Goal: Transaction & Acquisition: Book appointment/travel/reservation

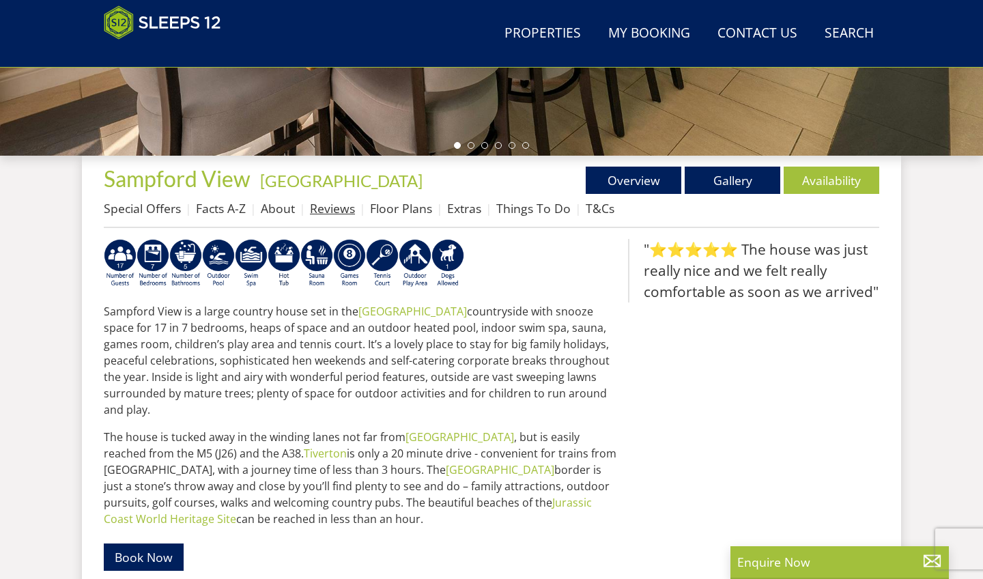
click at [349, 211] on link "Reviews" at bounding box center [332, 208] width 45 height 16
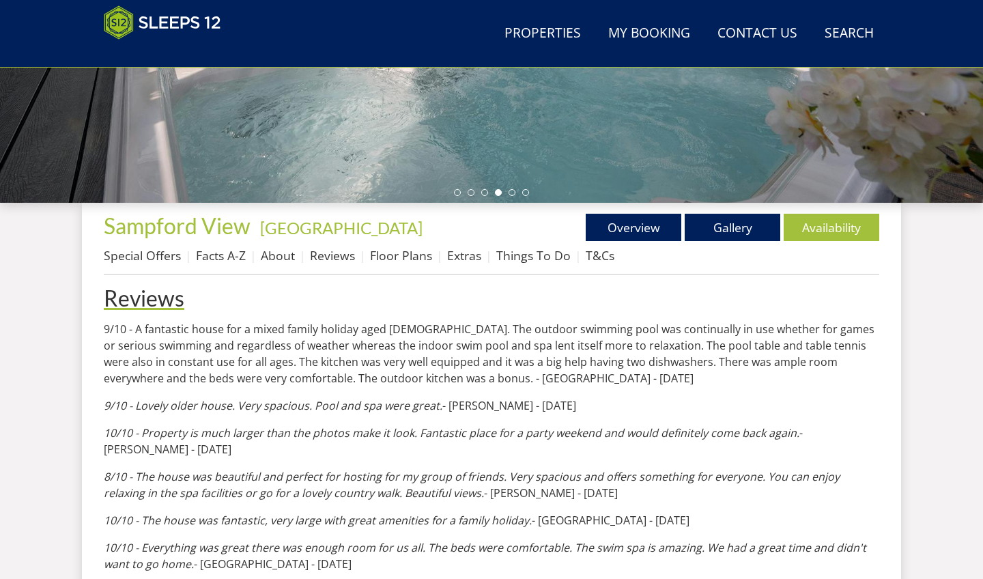
scroll to position [383, 0]
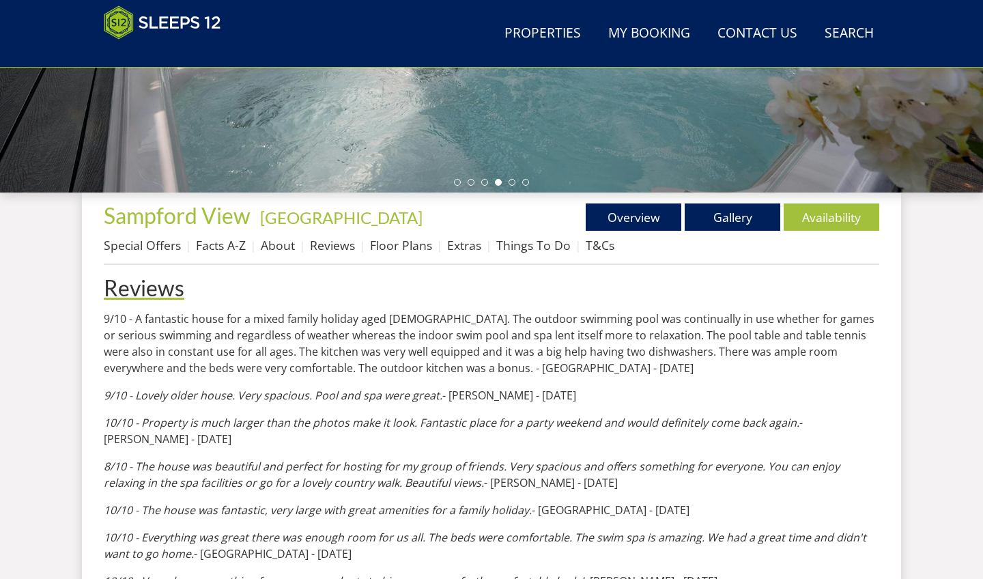
click at [154, 285] on h1 "Reviews" at bounding box center [491, 288] width 775 height 24
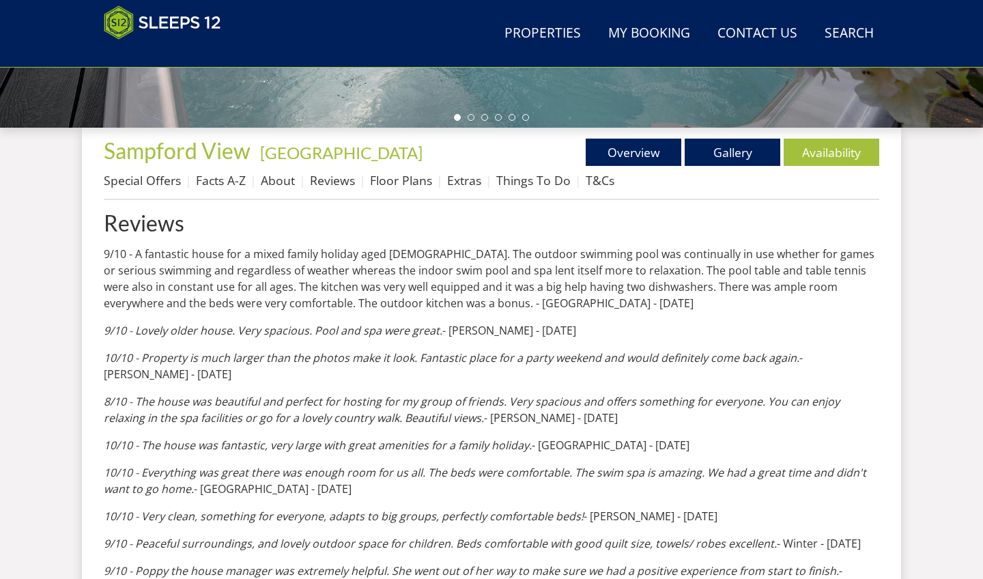
scroll to position [453, 0]
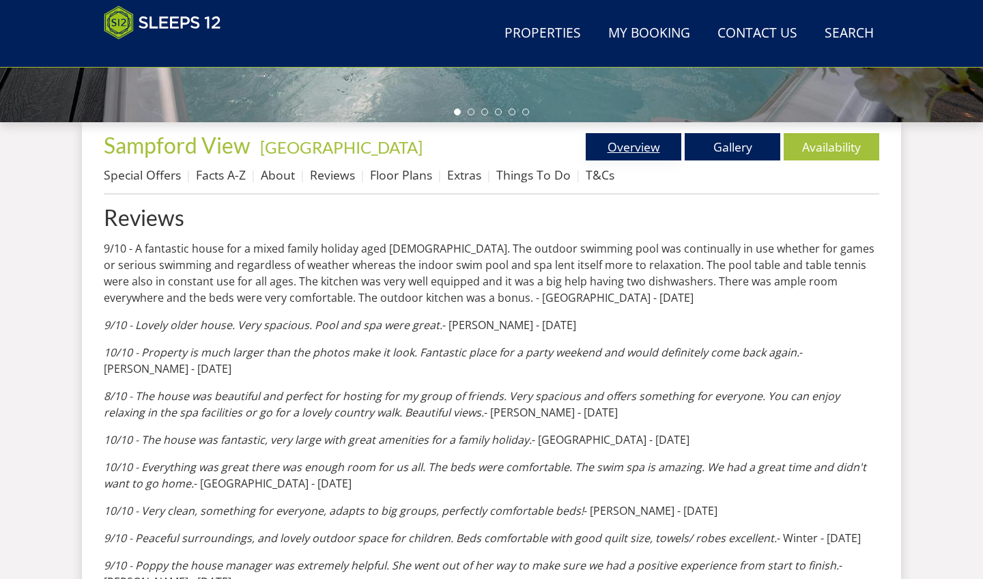
click at [654, 136] on link "Overview" at bounding box center [633, 146] width 96 height 27
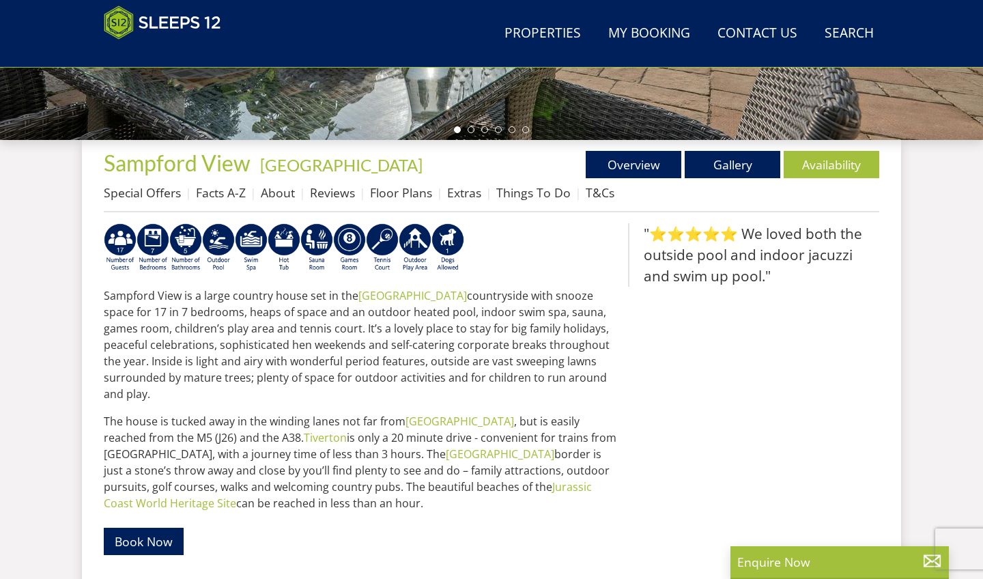
scroll to position [459, 0]
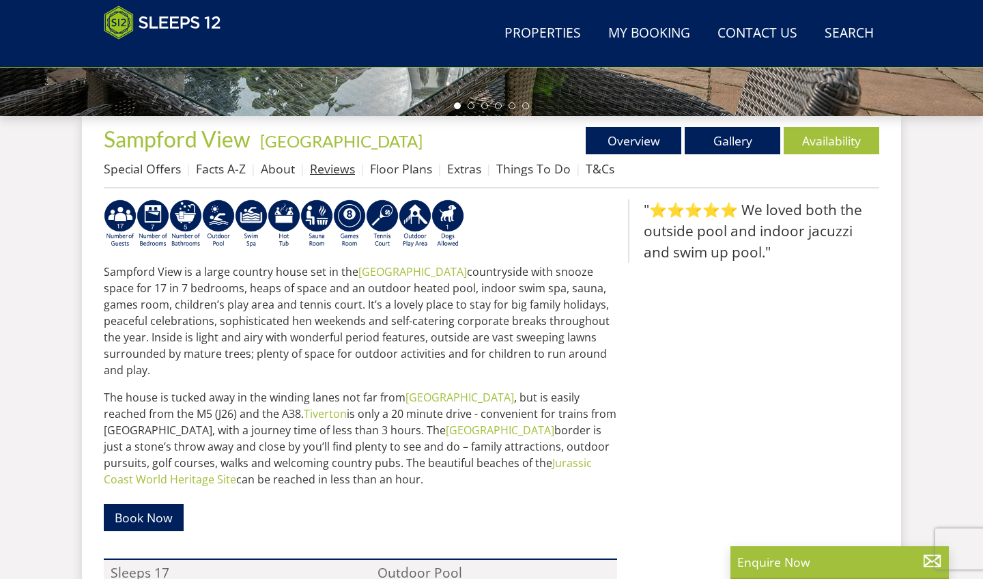
click at [352, 169] on link "Reviews" at bounding box center [332, 168] width 45 height 16
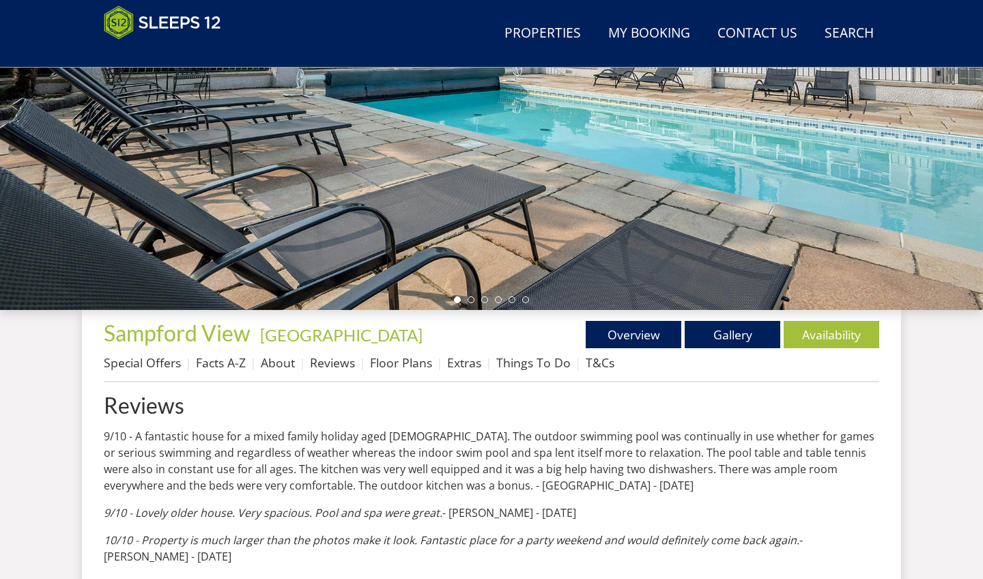
scroll to position [267, 0]
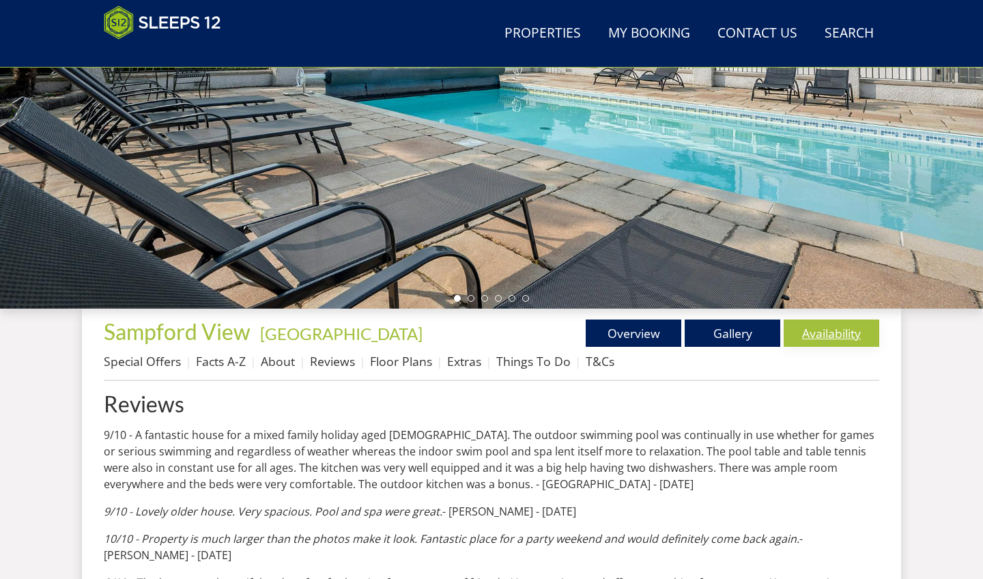
click at [801, 332] on link "Availability" at bounding box center [831, 332] width 96 height 27
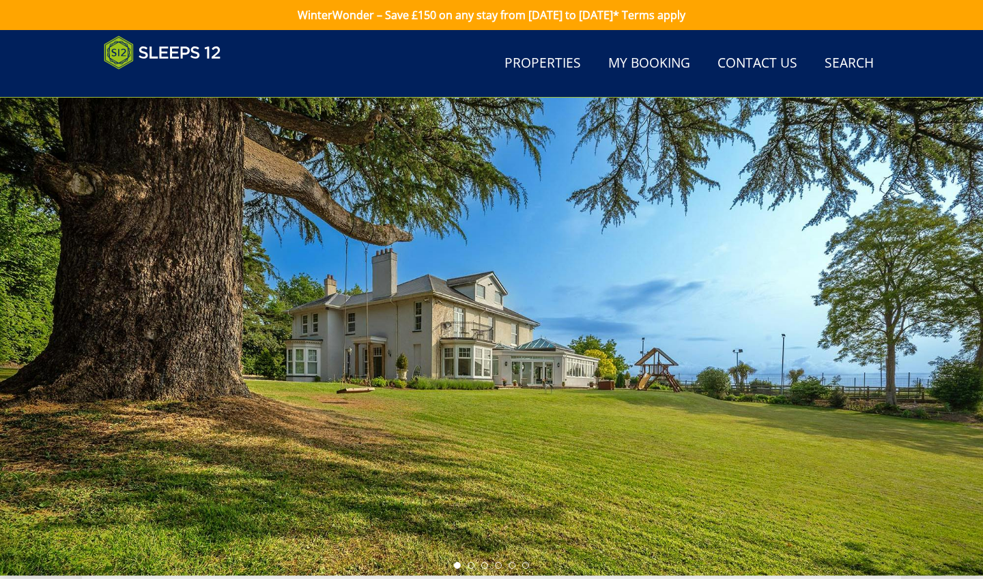
scroll to position [474, 0]
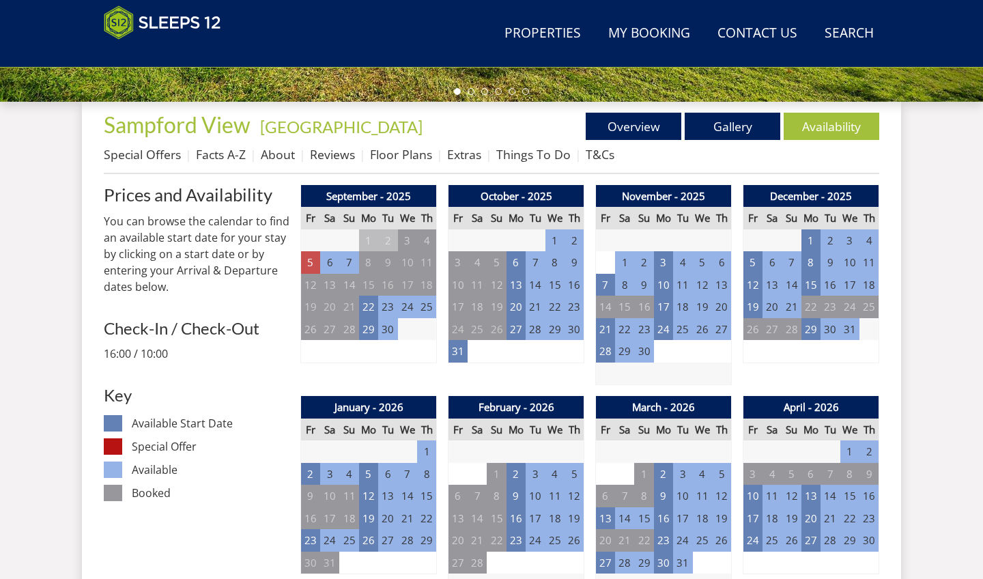
click at [305, 265] on td "5" at bounding box center [310, 262] width 19 height 23
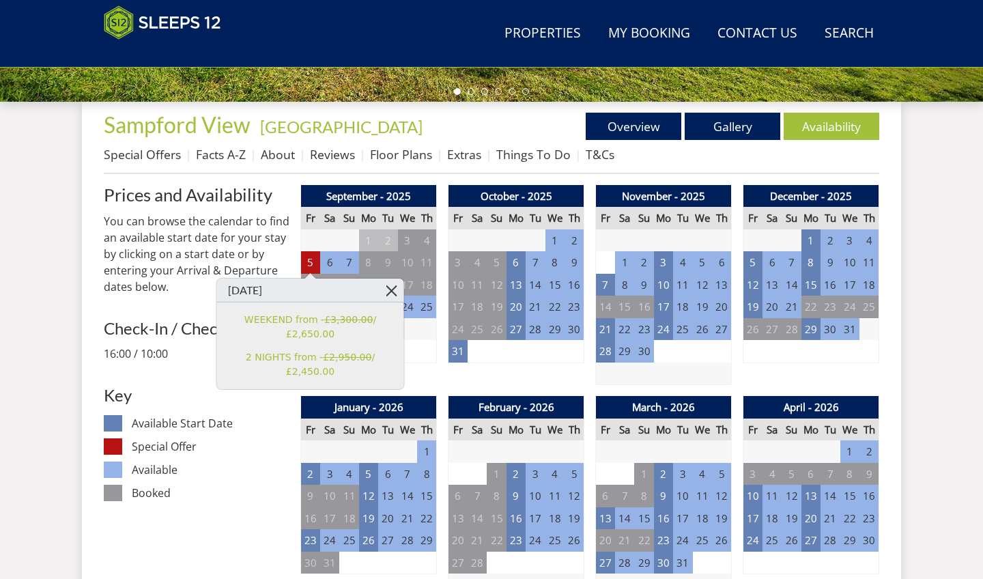
click at [390, 293] on link at bounding box center [391, 290] width 24 height 24
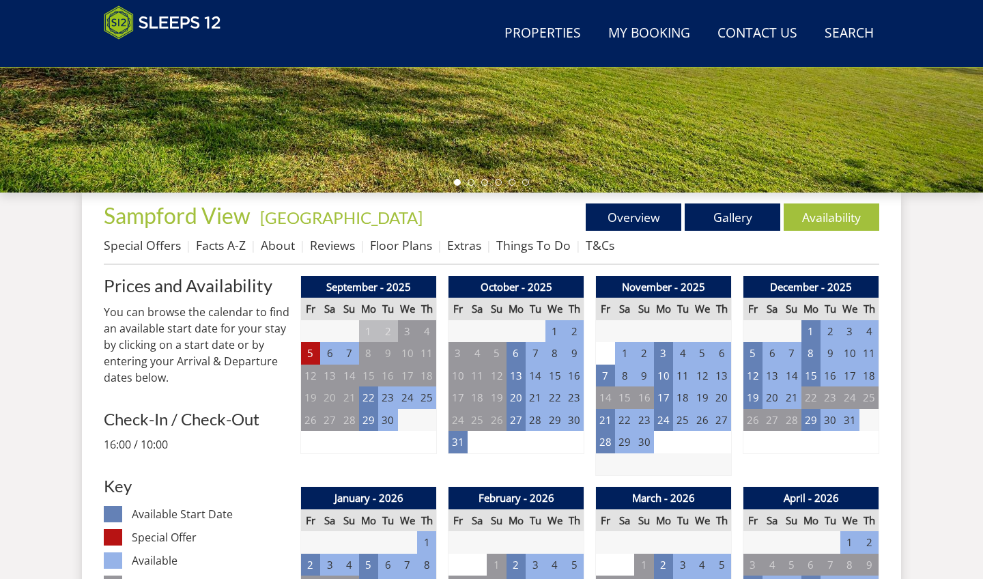
scroll to position [353, 0]
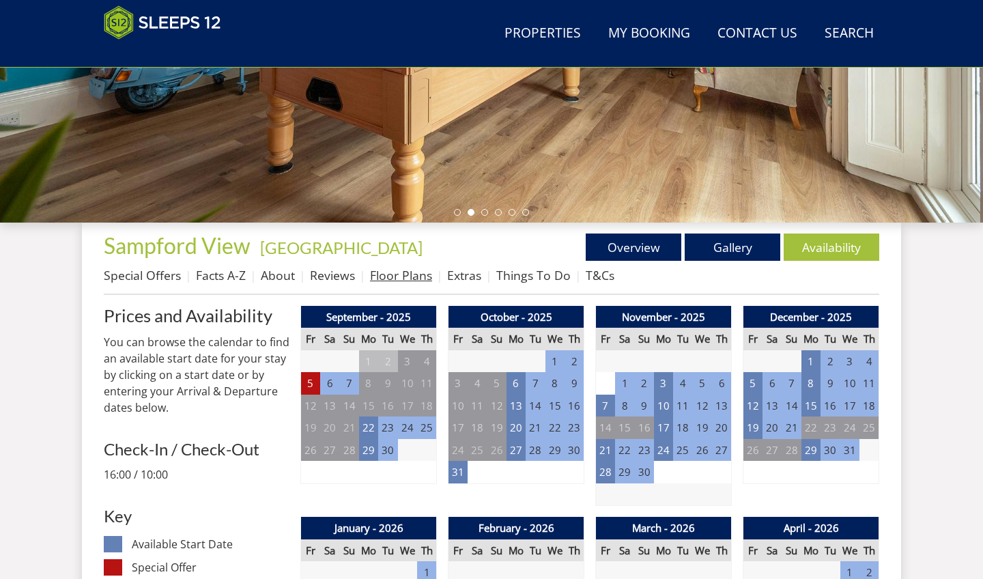
click at [411, 281] on link "Floor Plans" at bounding box center [401, 275] width 62 height 16
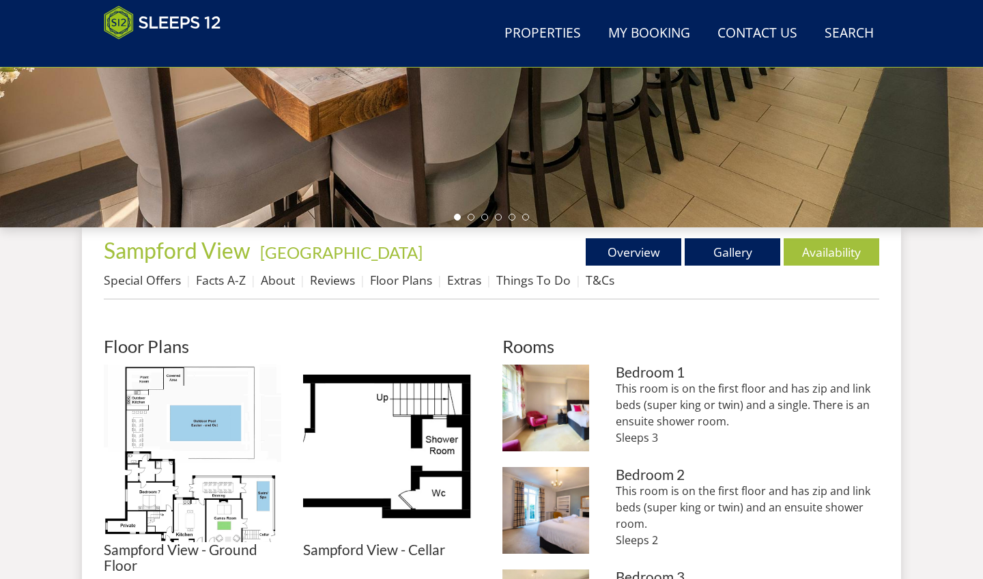
scroll to position [347, 0]
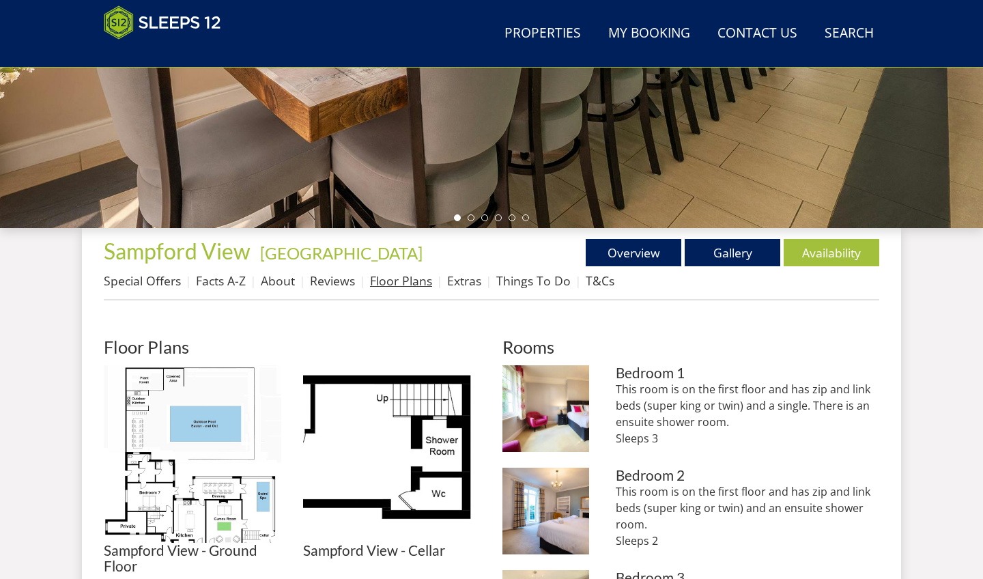
click at [408, 282] on link "Floor Plans" at bounding box center [401, 280] width 62 height 16
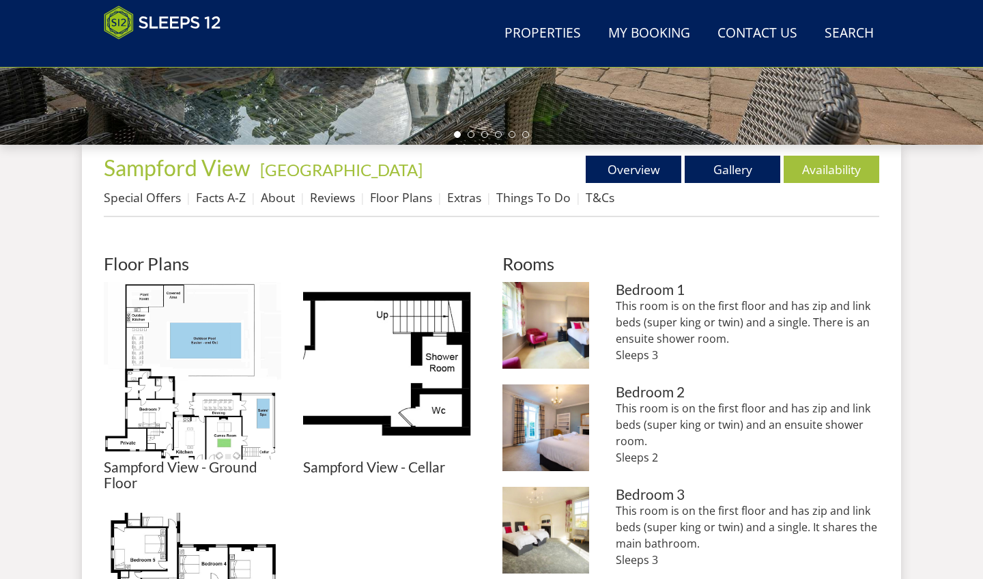
scroll to position [431, 0]
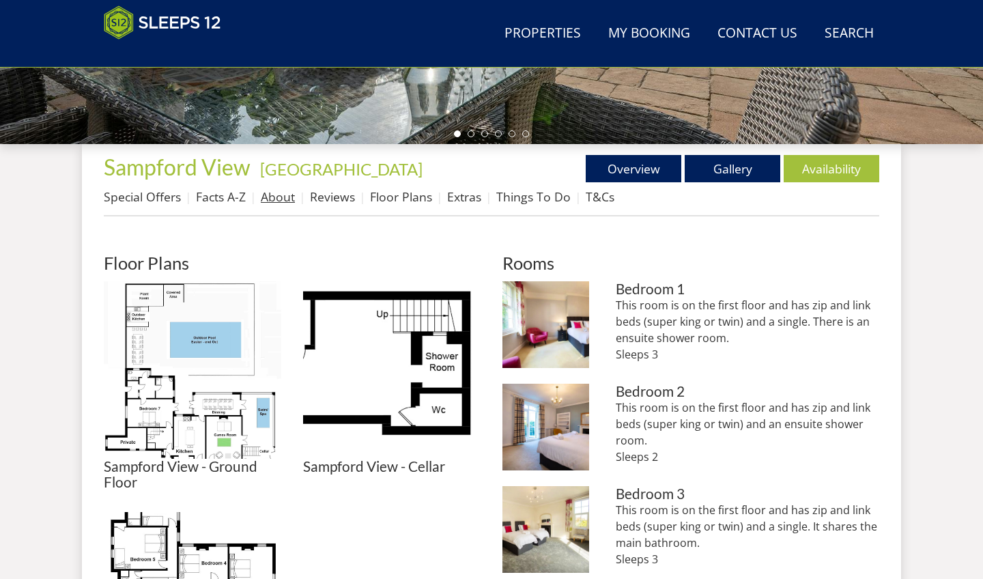
click at [277, 197] on link "About" at bounding box center [278, 196] width 34 height 16
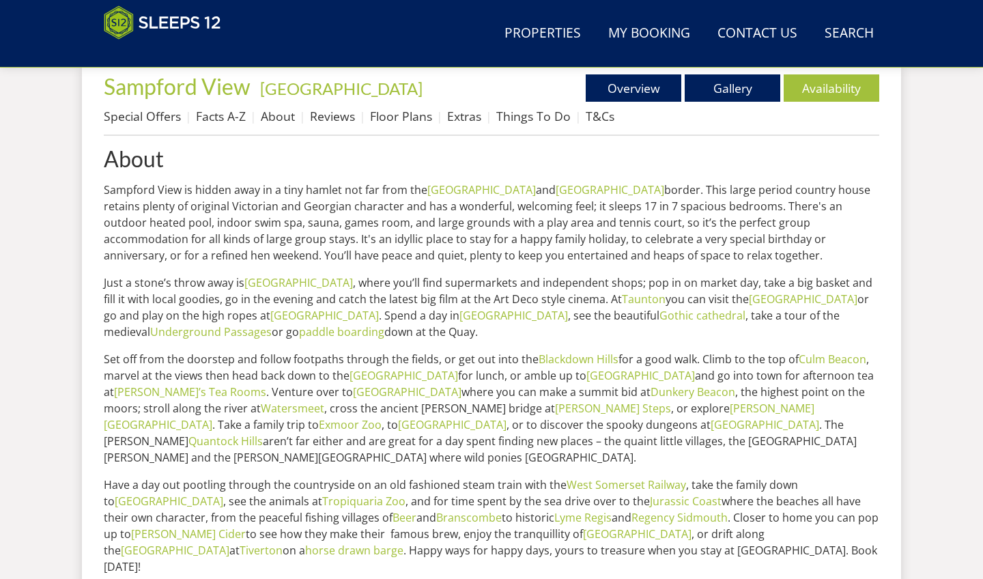
scroll to position [513, 0]
click at [236, 117] on link "Facts A-Z" at bounding box center [221, 114] width 50 height 16
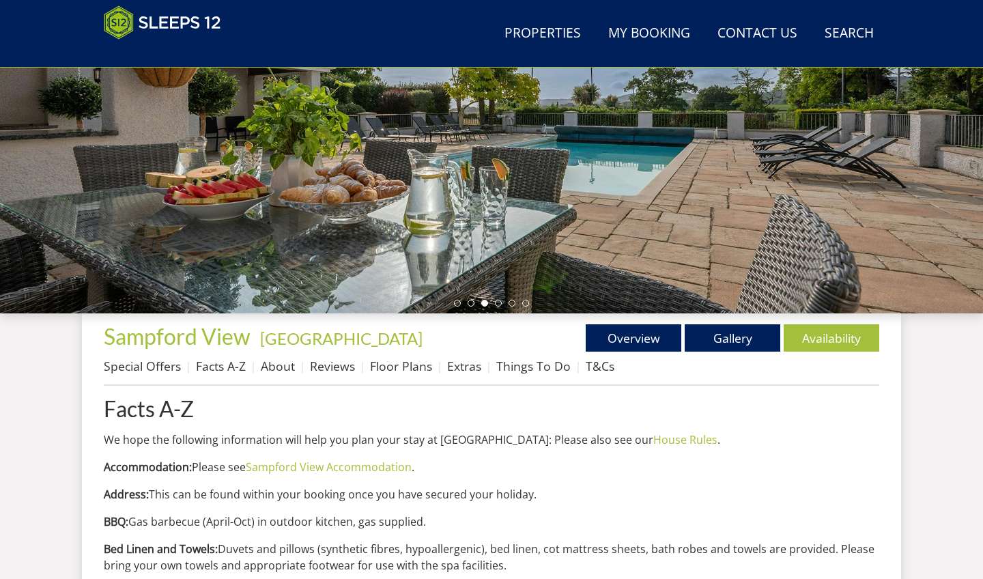
scroll to position [263, 0]
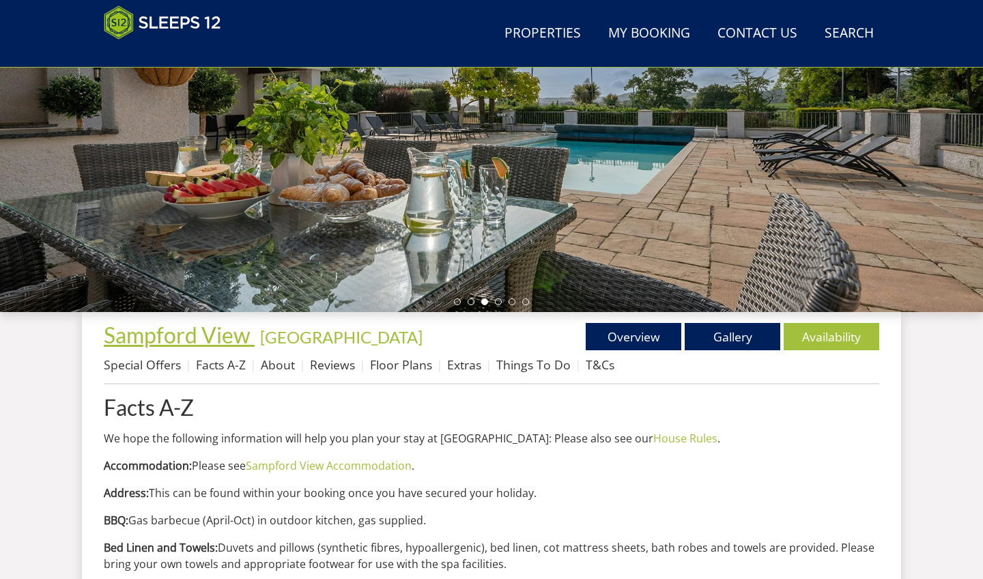
click at [211, 325] on span "Sampford View" at bounding box center [177, 334] width 147 height 27
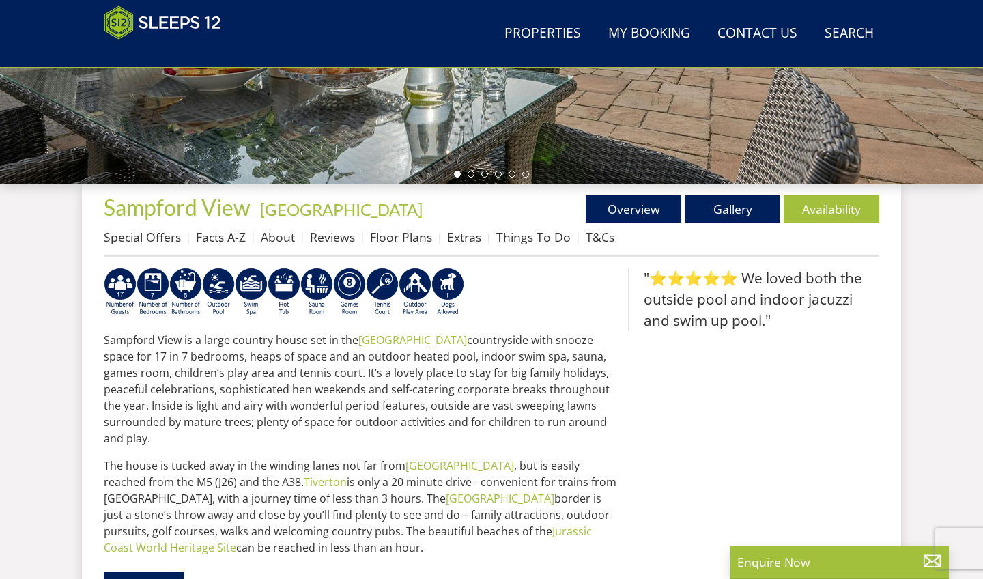
scroll to position [392, 0]
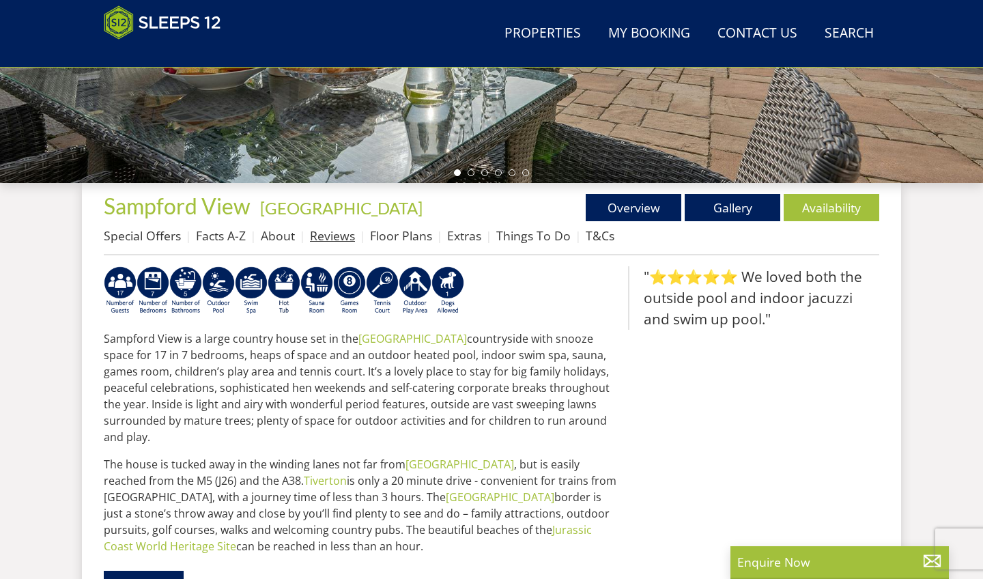
click at [336, 243] on link "Reviews" at bounding box center [332, 235] width 45 height 16
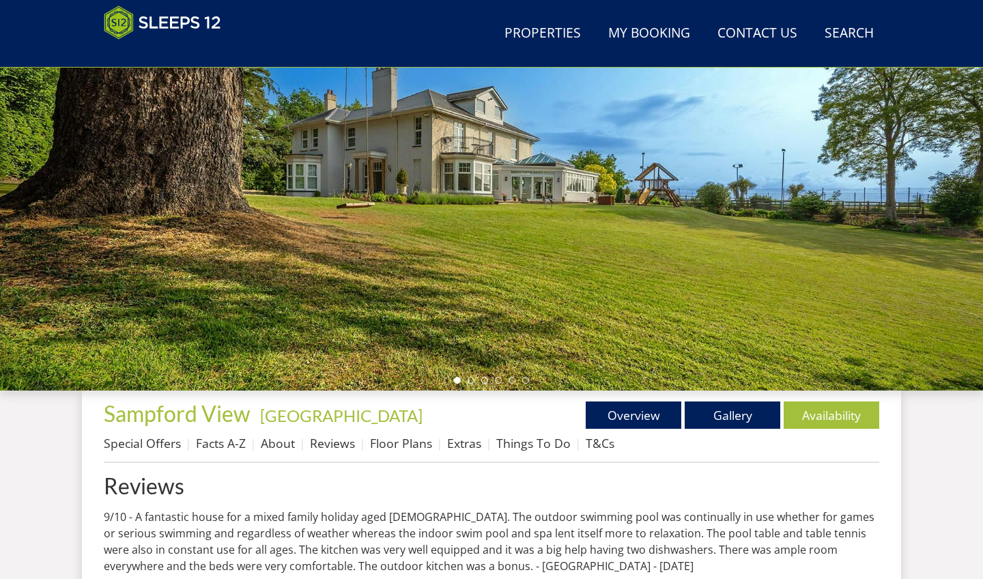
scroll to position [371, 0]
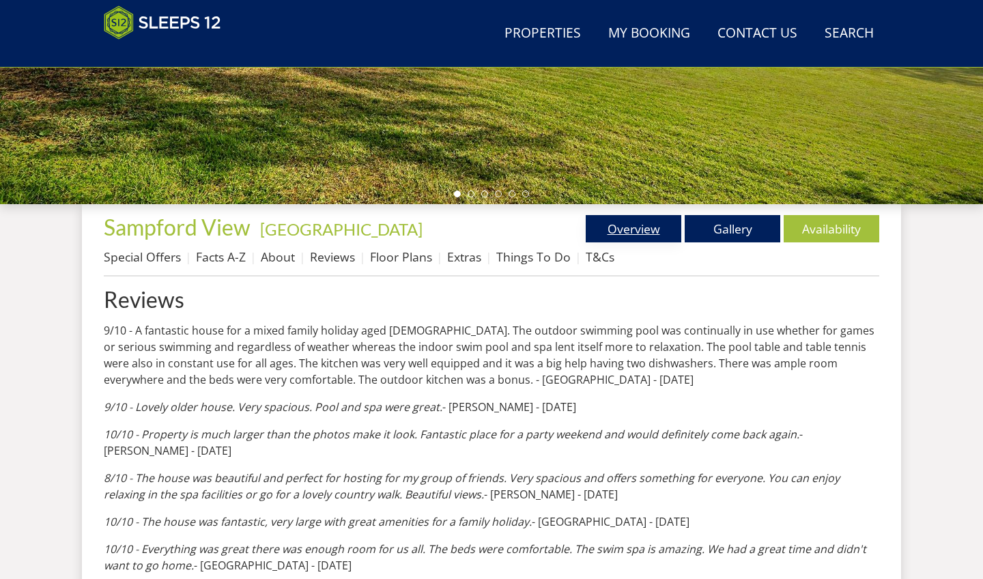
click at [640, 231] on link "Overview" at bounding box center [633, 228] width 96 height 27
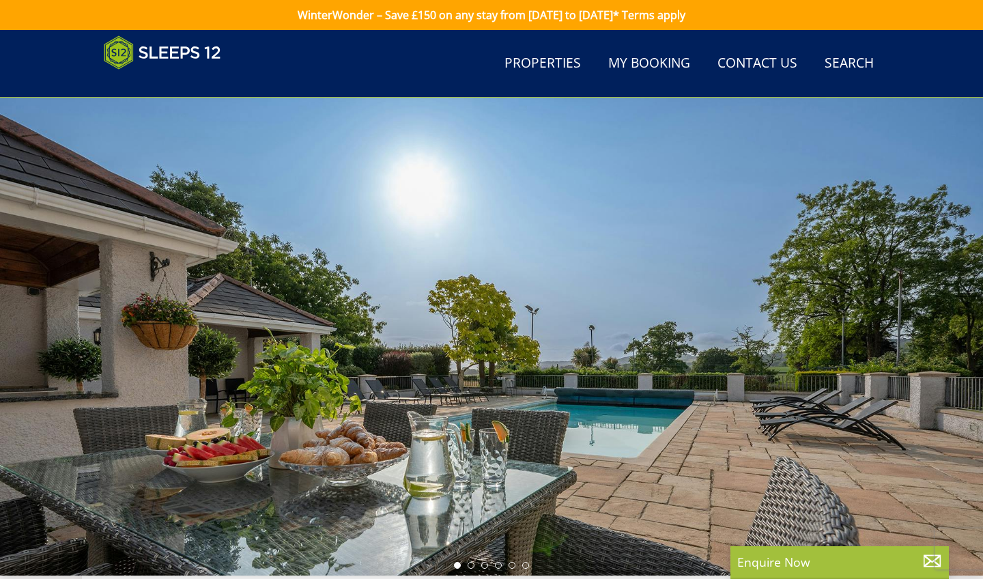
scroll to position [437, 0]
